Goal: Task Accomplishment & Management: Use online tool/utility

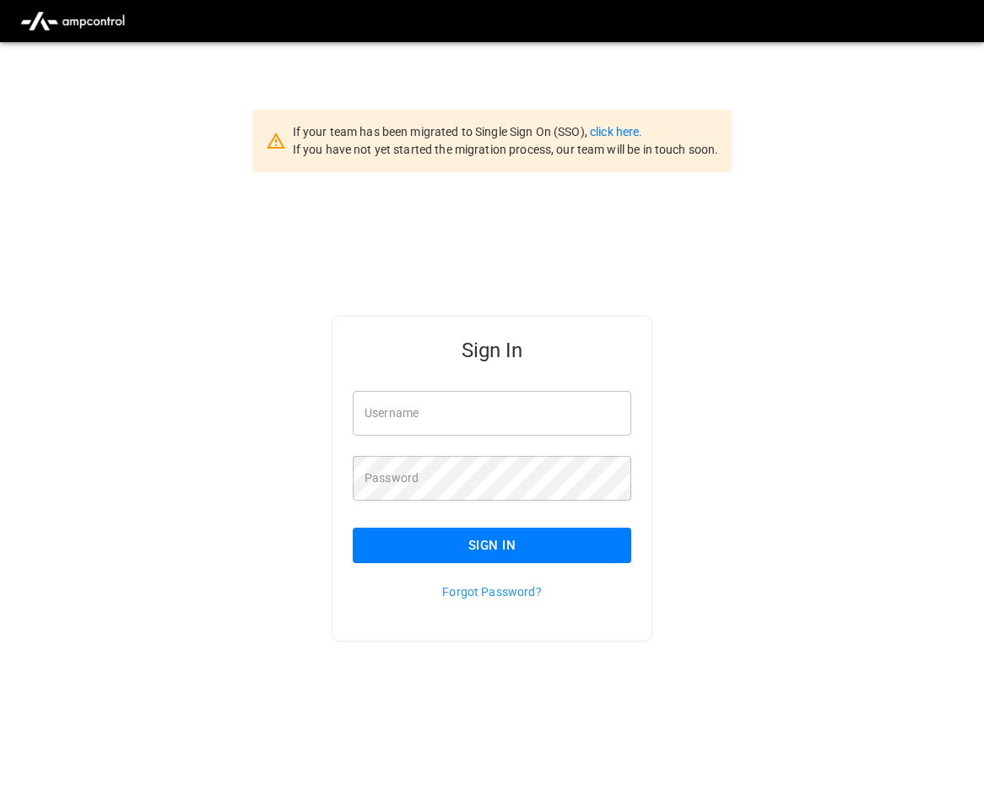
type input "**********"
click at [487, 549] on button "Sign In" at bounding box center [492, 544] width 278 height 35
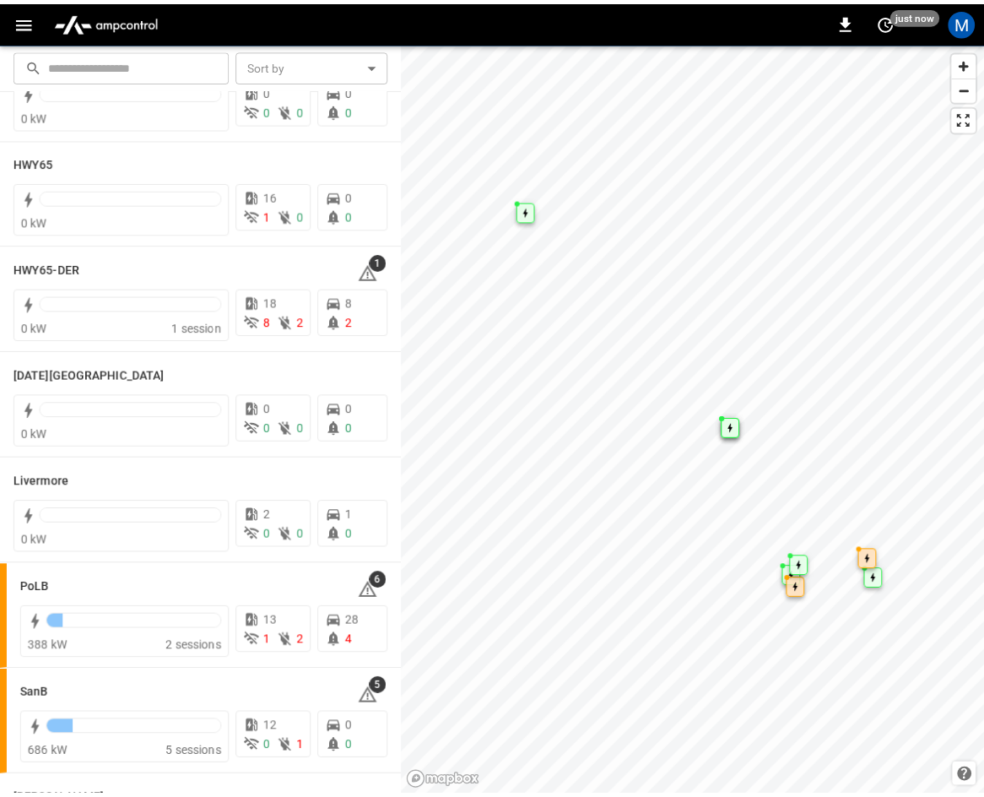
scroll to position [253, 0]
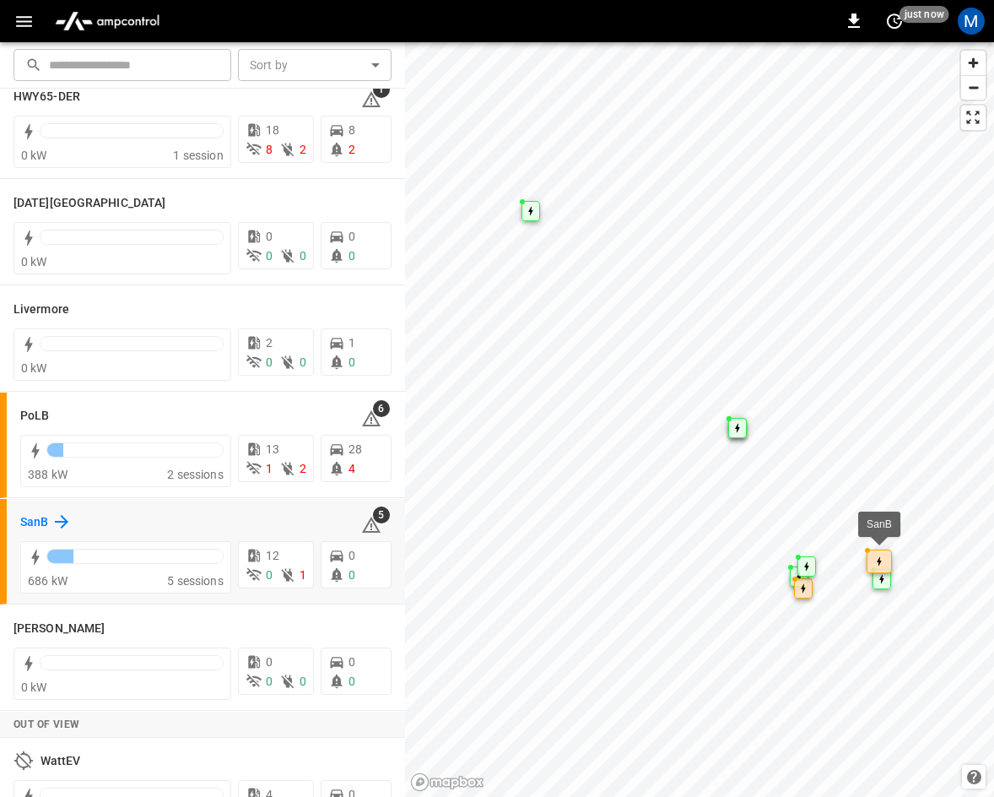
click at [45, 519] on h6 "SanB" at bounding box center [34, 522] width 28 height 19
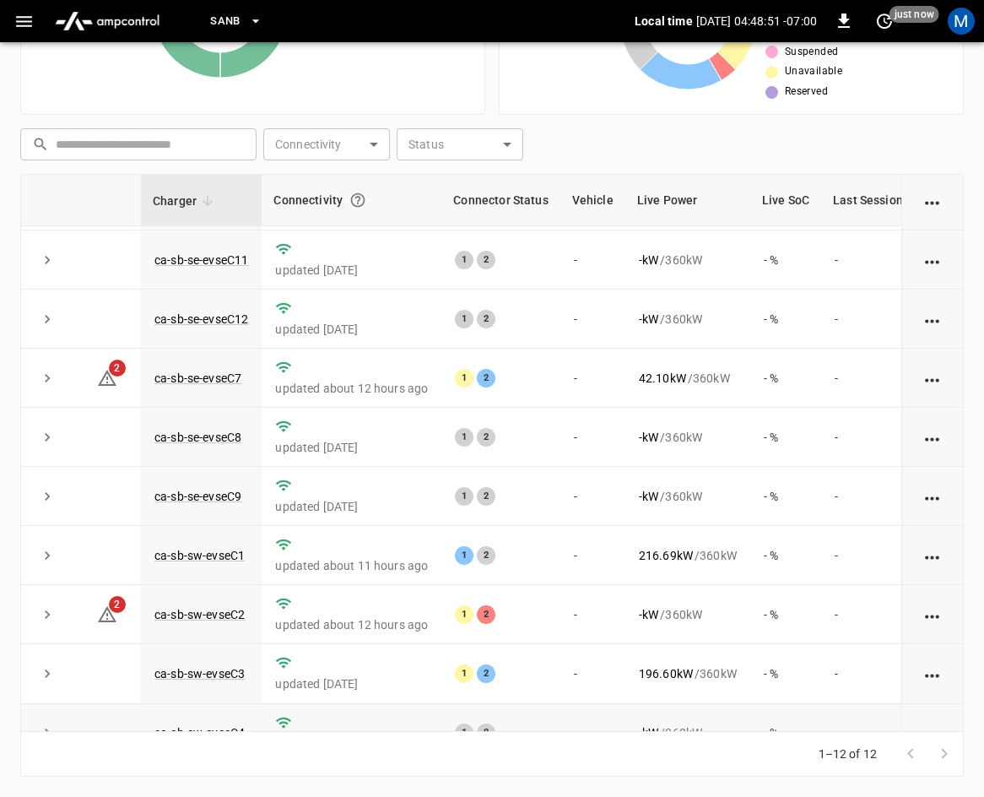
scroll to position [224, 0]
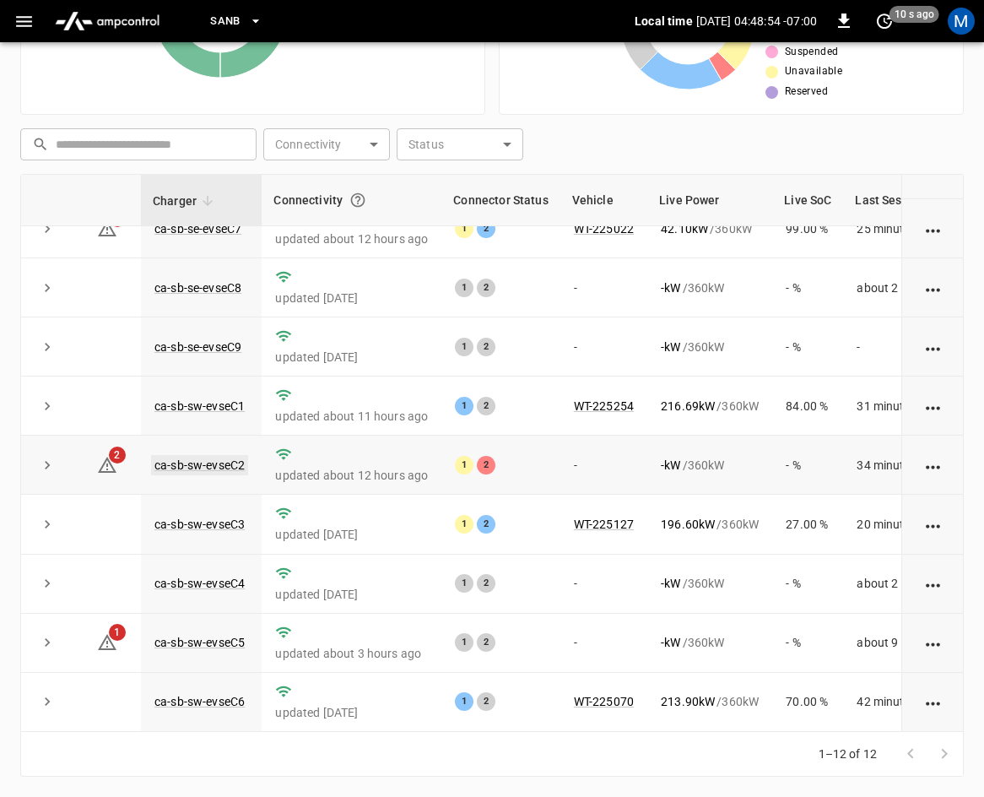
click at [187, 455] on link "ca-sb-sw-evseC2" at bounding box center [199, 465] width 97 height 20
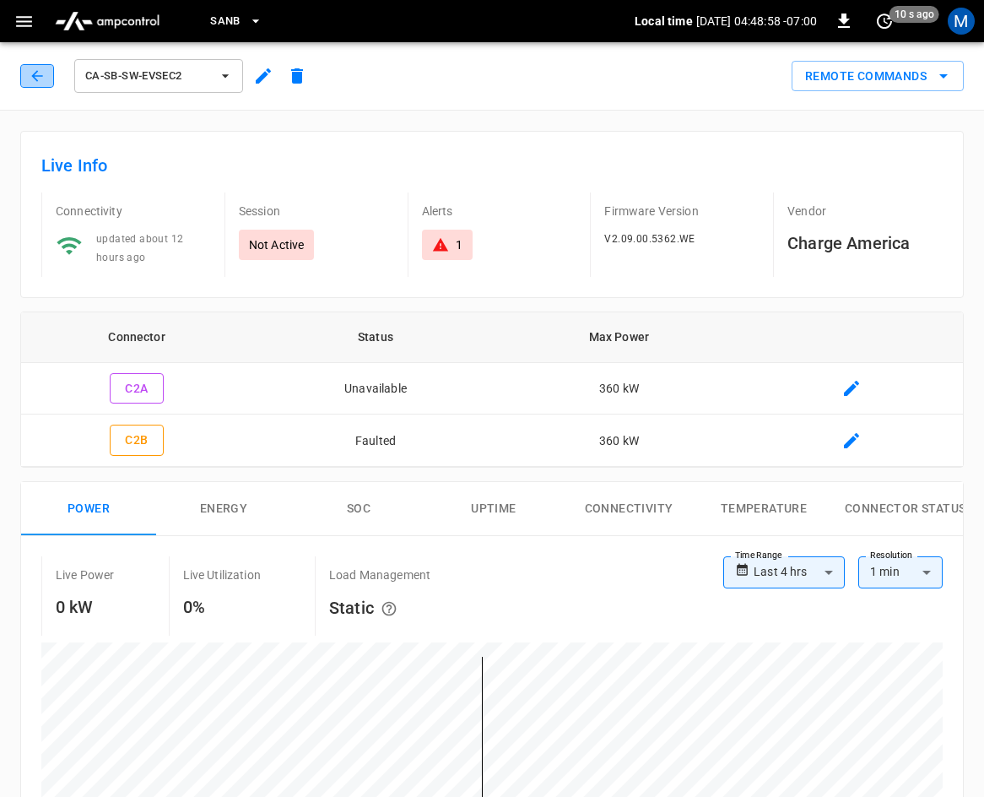
click at [30, 78] on icon "button" at bounding box center [37, 76] width 17 height 17
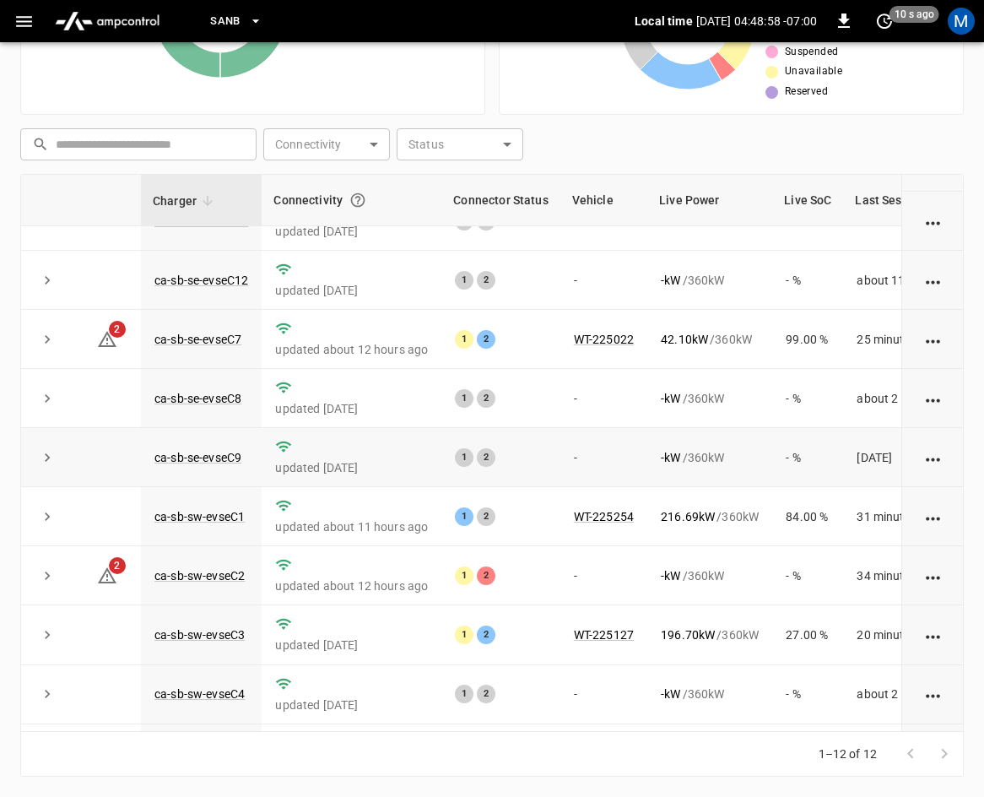
scroll to position [224, 0]
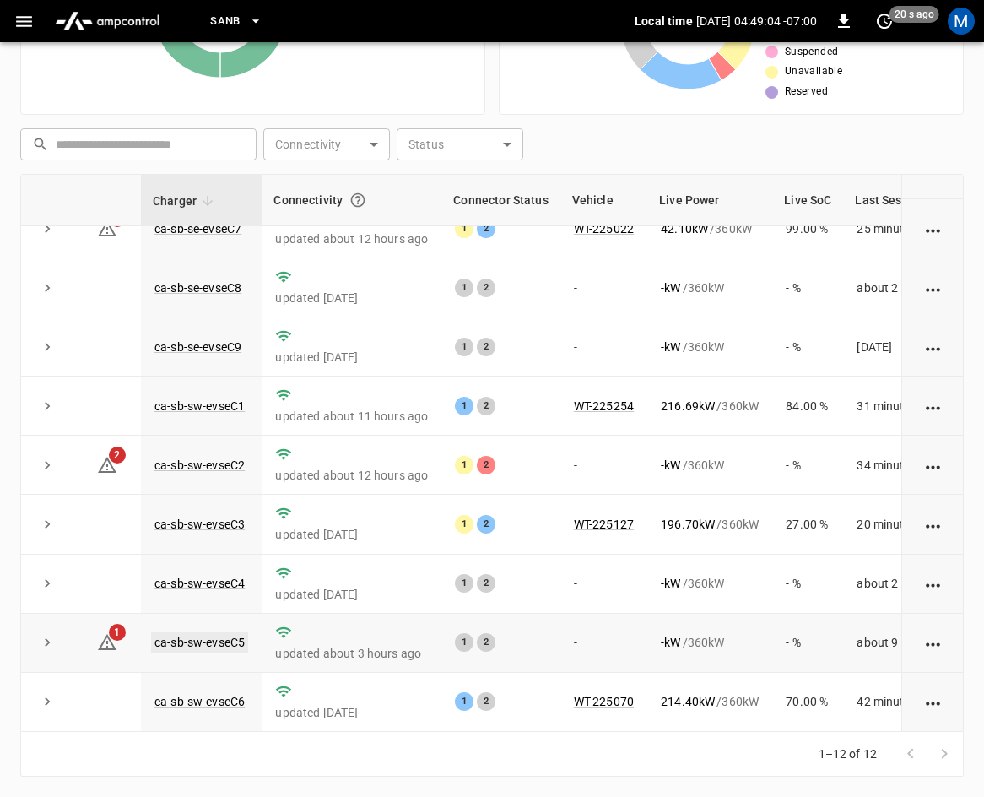
click at [223, 632] on link "ca-sb-sw-evseC5" at bounding box center [199, 642] width 97 height 20
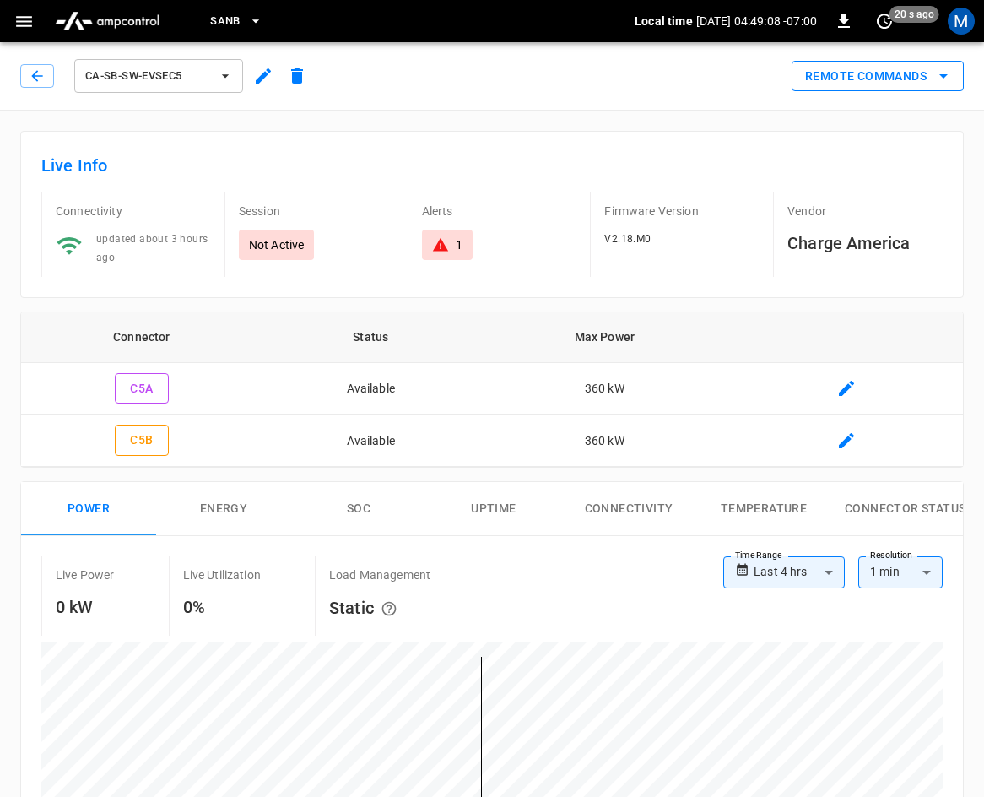
click at [908, 73] on button "Remote Commands" at bounding box center [878, 76] width 172 height 31
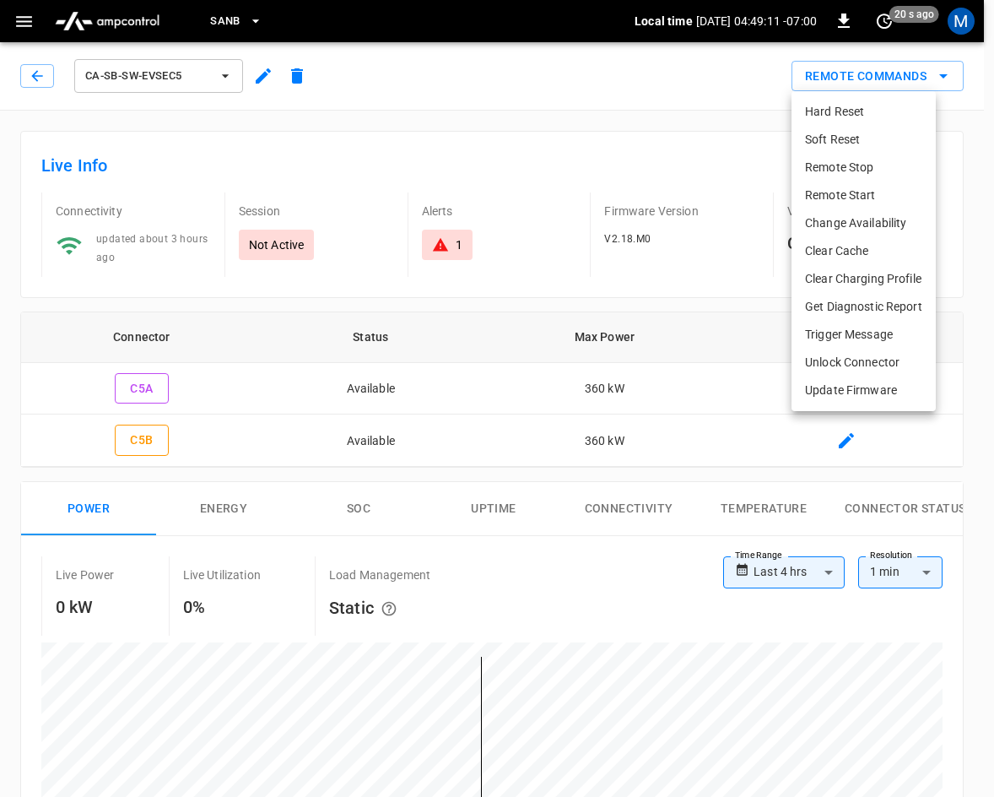
click at [844, 106] on li "Hard Reset" at bounding box center [864, 112] width 144 height 28
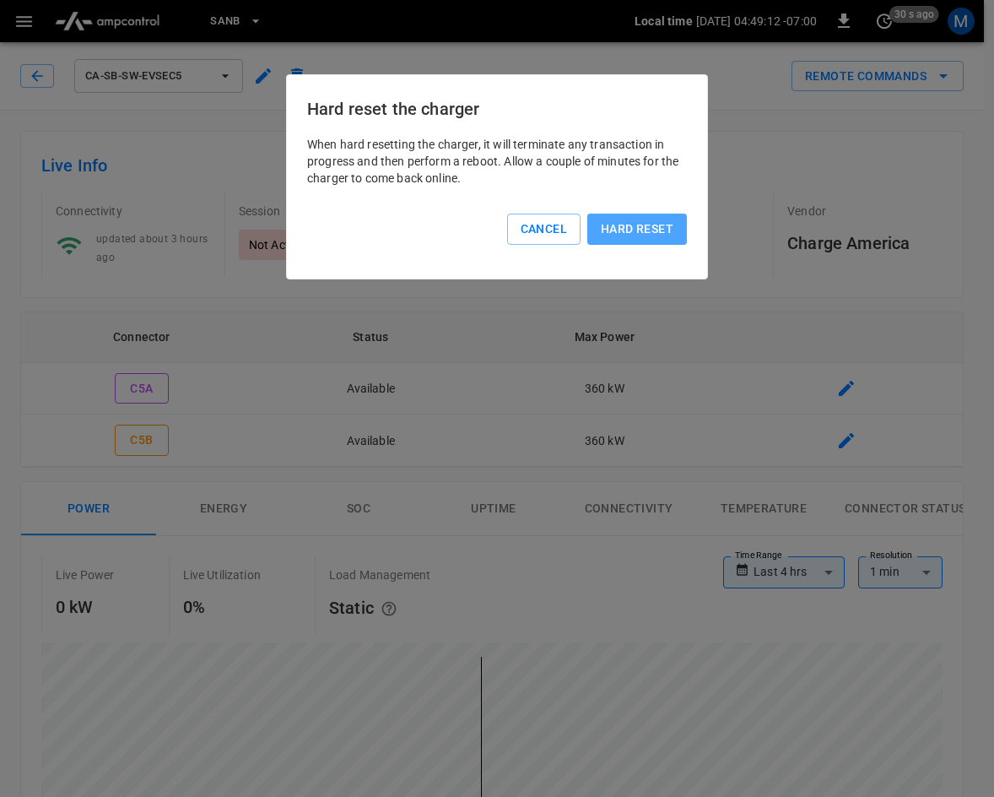
click at [635, 219] on button "Hard reset" at bounding box center [637, 228] width 100 height 31
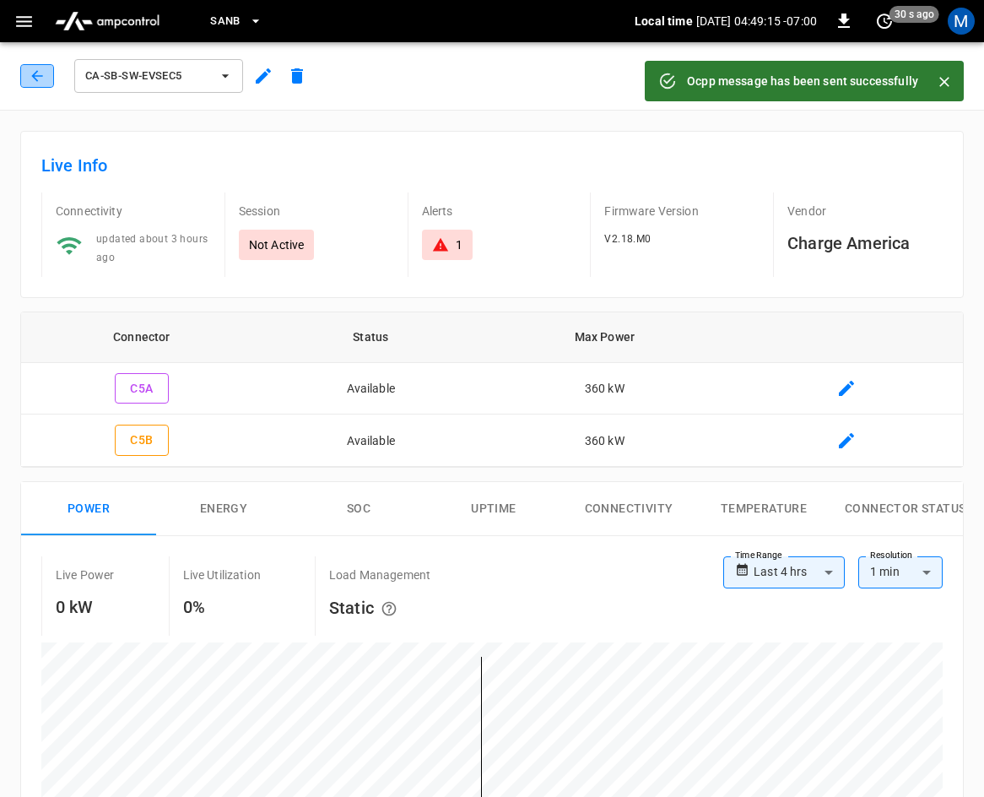
click at [33, 68] on icon "button" at bounding box center [37, 76] width 17 height 17
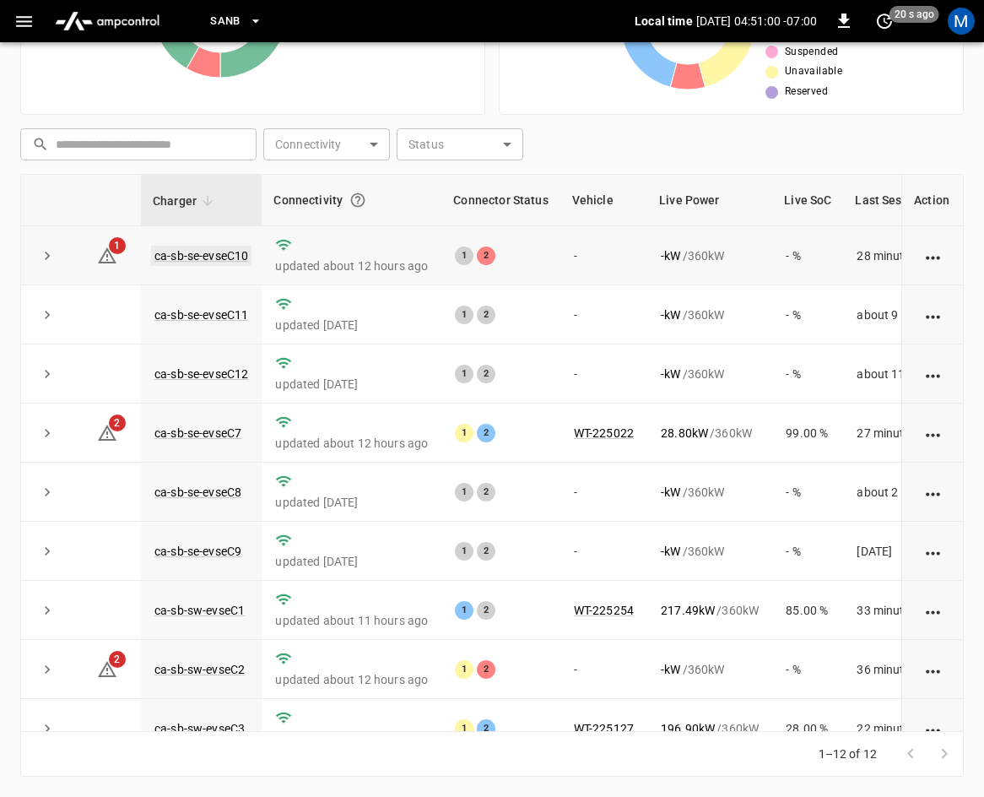
click at [227, 246] on link "ca-sb-se-evseC10" at bounding box center [201, 256] width 100 height 20
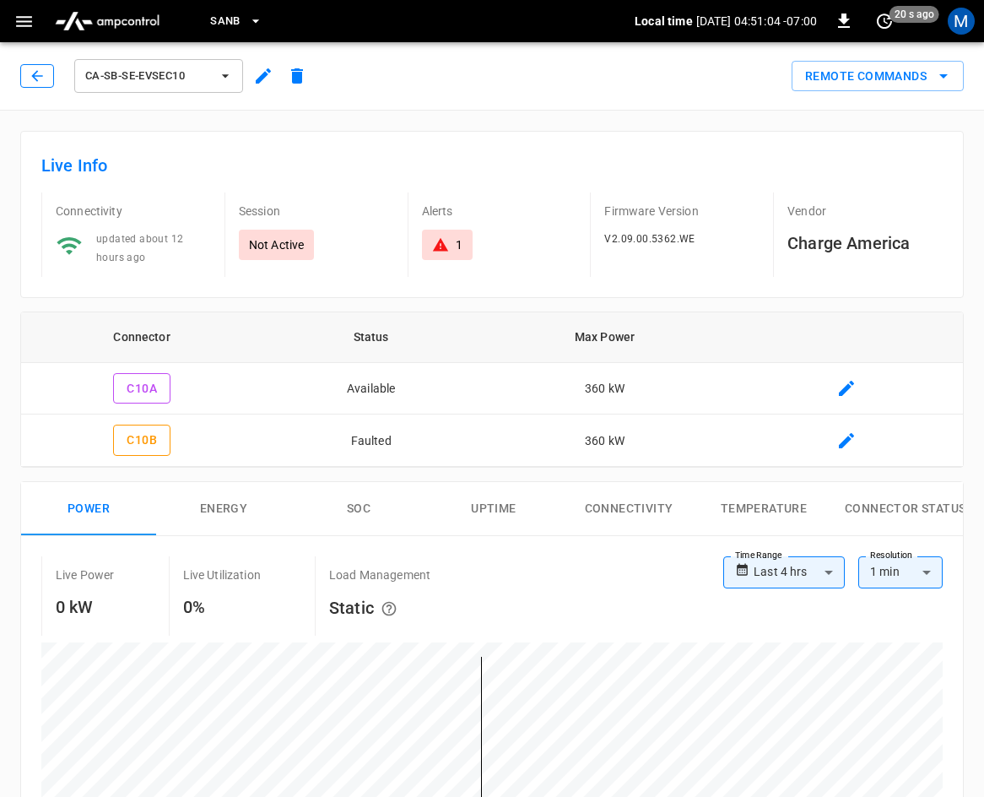
click at [42, 78] on icon "button" at bounding box center [37, 76] width 17 height 17
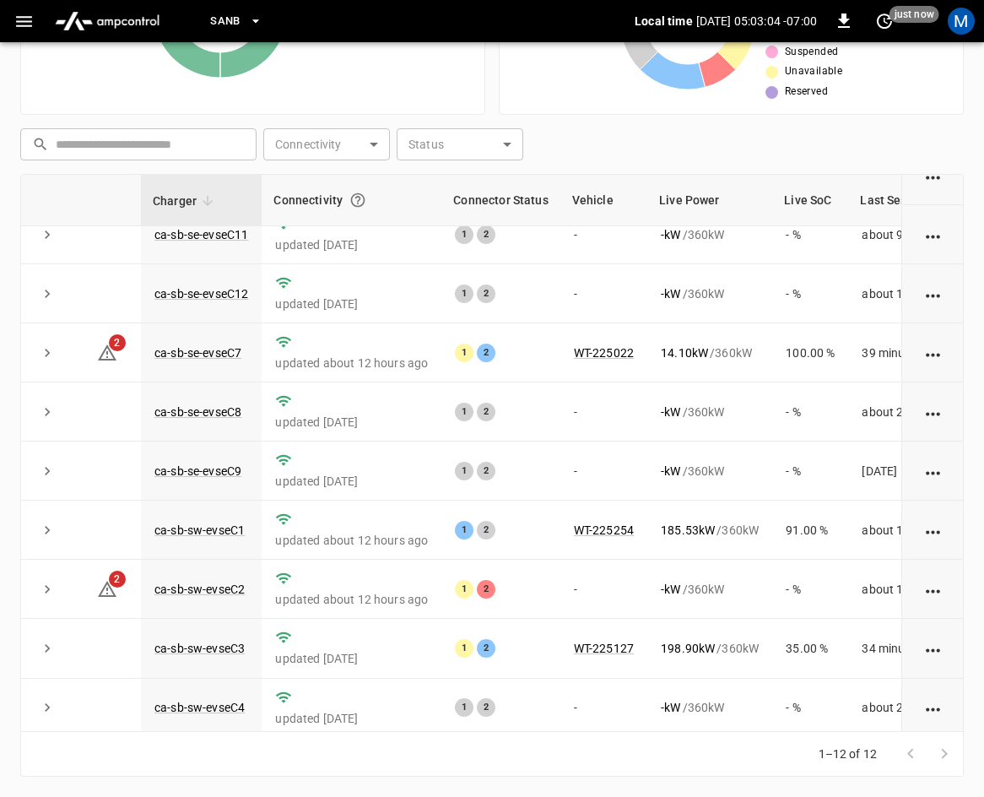
scroll to position [224, 0]
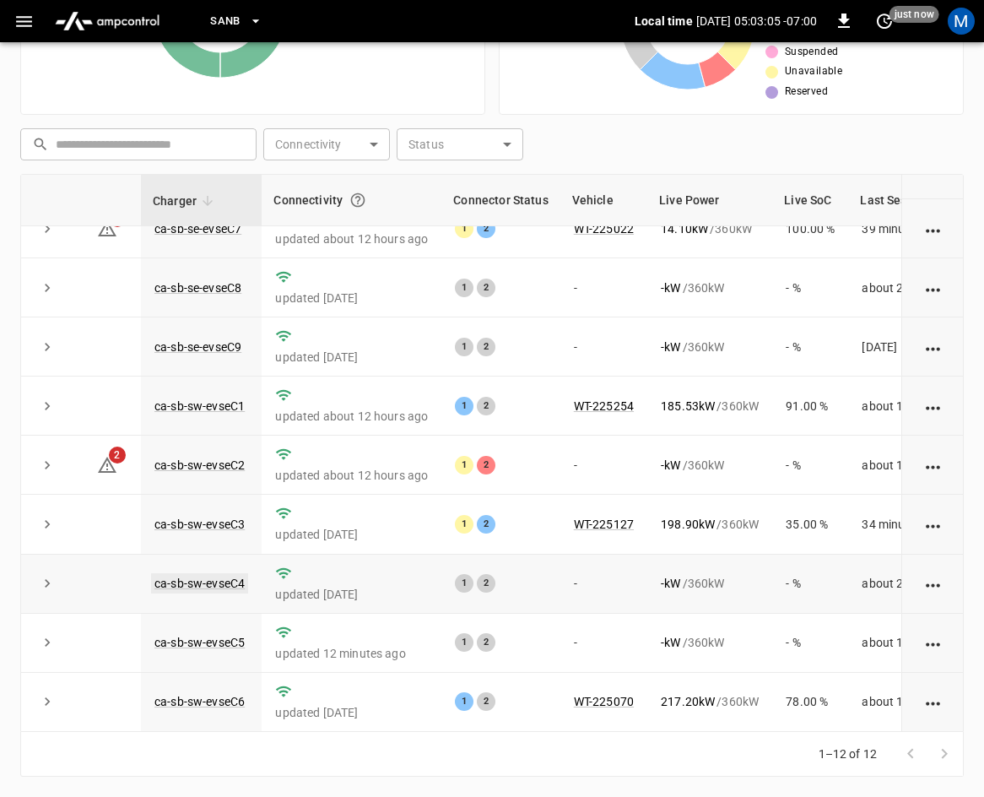
click at [221, 574] on link "ca-sb-sw-evseC4" at bounding box center [199, 583] width 97 height 20
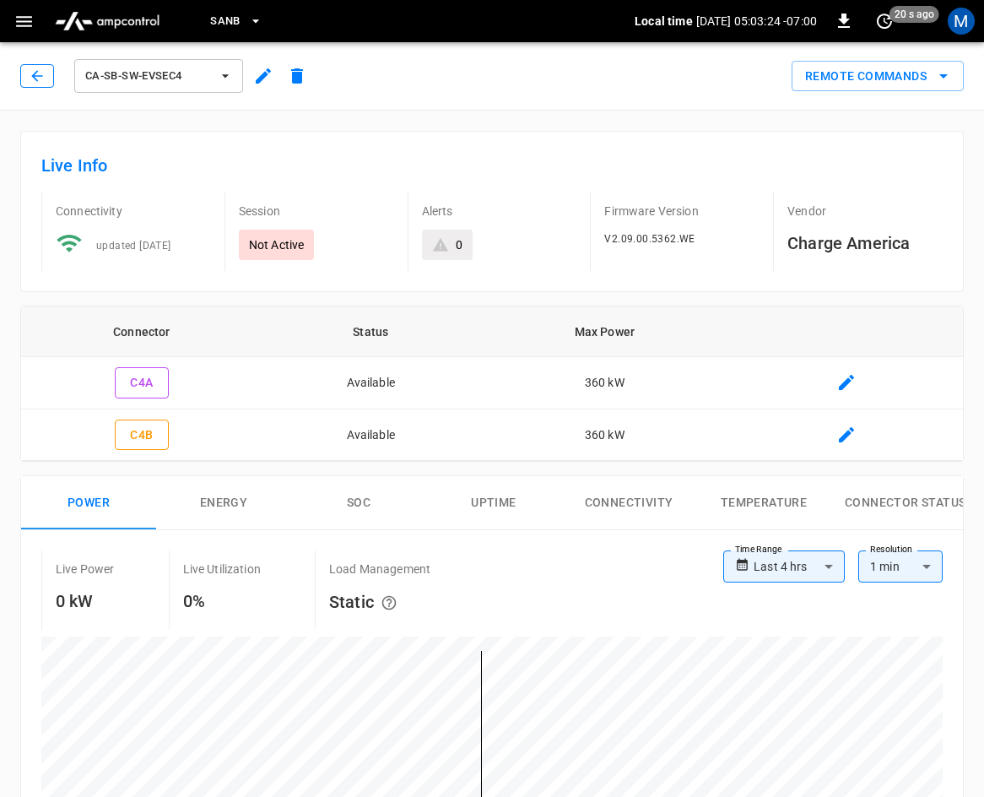
drag, startPoint x: 30, startPoint y: 73, endPoint x: 975, endPoint y: 441, distance: 1013.4
click at [30, 73] on icon "button" at bounding box center [37, 76] width 17 height 17
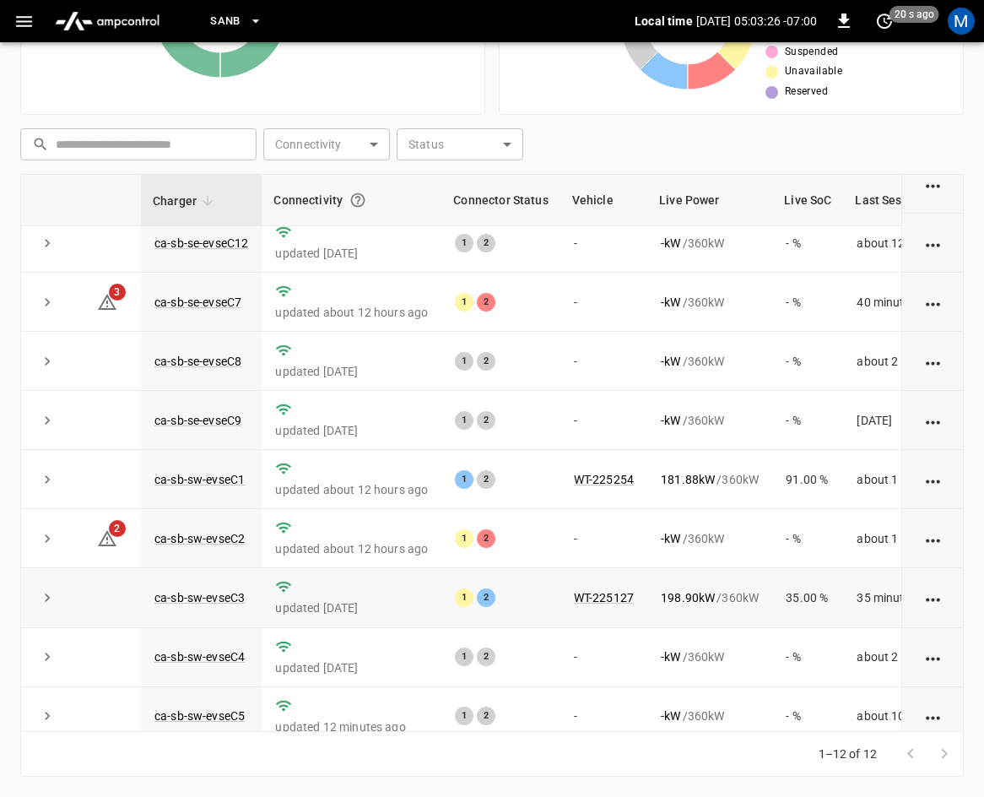
scroll to position [224, 0]
